Goal: Task Accomplishment & Management: Manage account settings

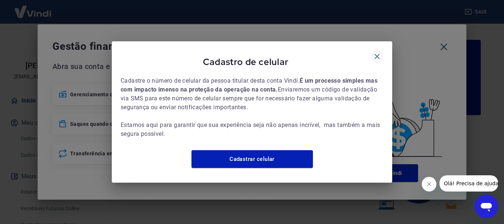
click at [379, 52] on icon "button" at bounding box center [377, 56] width 9 height 9
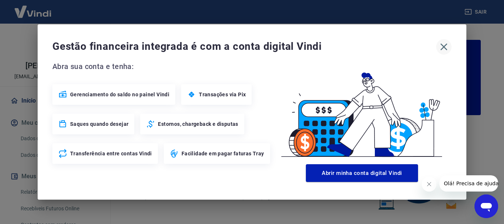
click at [447, 44] on icon "button" at bounding box center [444, 47] width 12 height 12
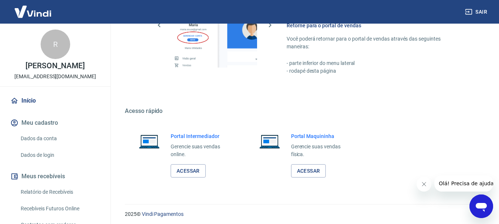
scroll to position [458, 0]
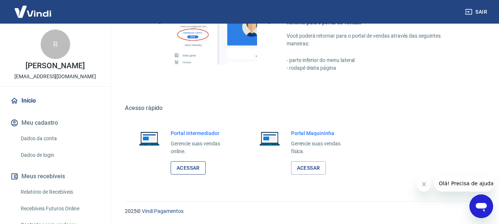
click at [193, 166] on link "Acessar" at bounding box center [188, 168] width 35 height 14
